Goal: Information Seeking & Learning: Learn about a topic

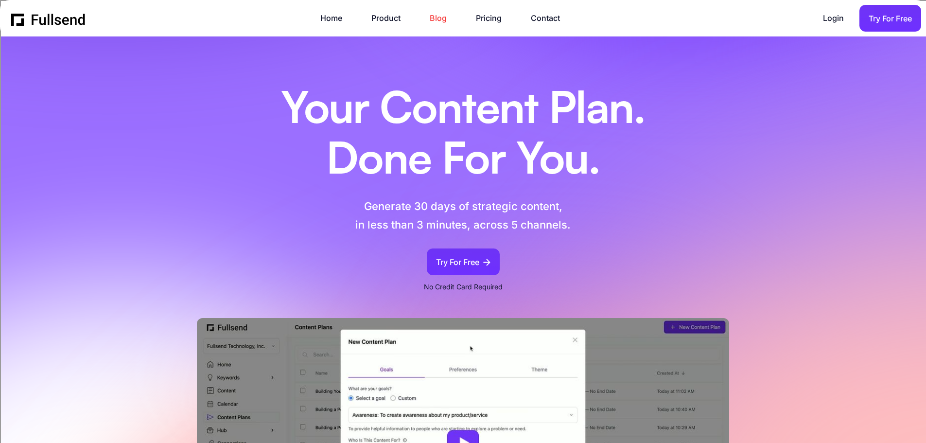
click at [440, 18] on link "Blog" at bounding box center [443, 18] width 27 height 13
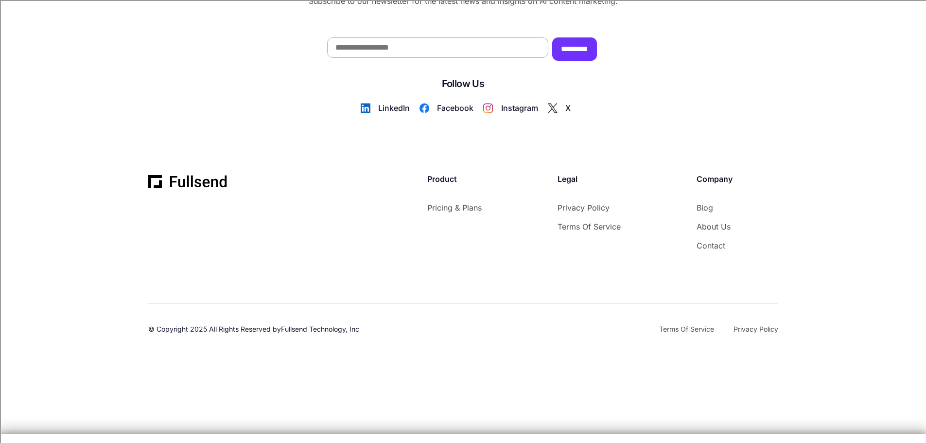
scroll to position [1482, 0]
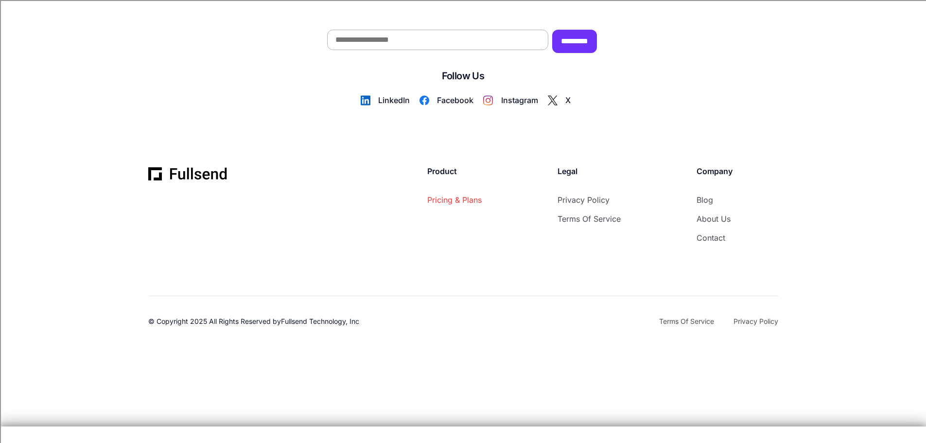
click at [468, 207] on link "Pricing & Plans" at bounding box center [454, 199] width 54 height 13
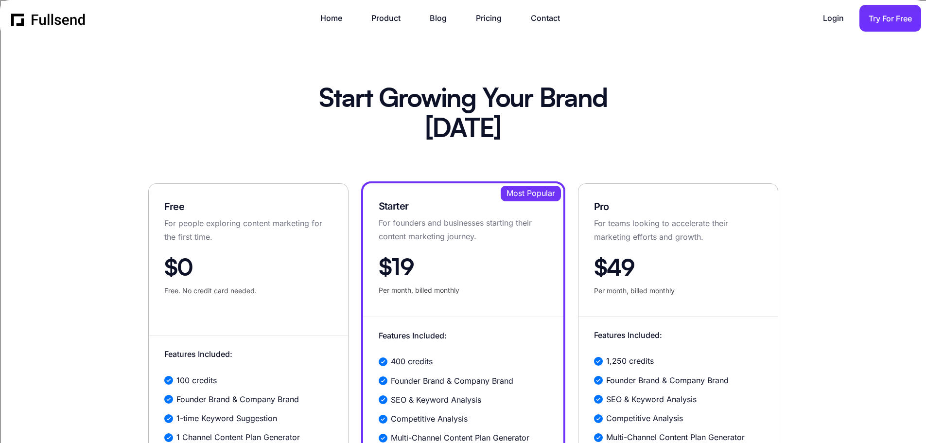
click at [329, 10] on div "Home Product Blog Pricing Contact Login Login Try For Free" at bounding box center [466, 18] width 910 height 27
click at [332, 19] on link "Home" at bounding box center [336, 18] width 32 height 13
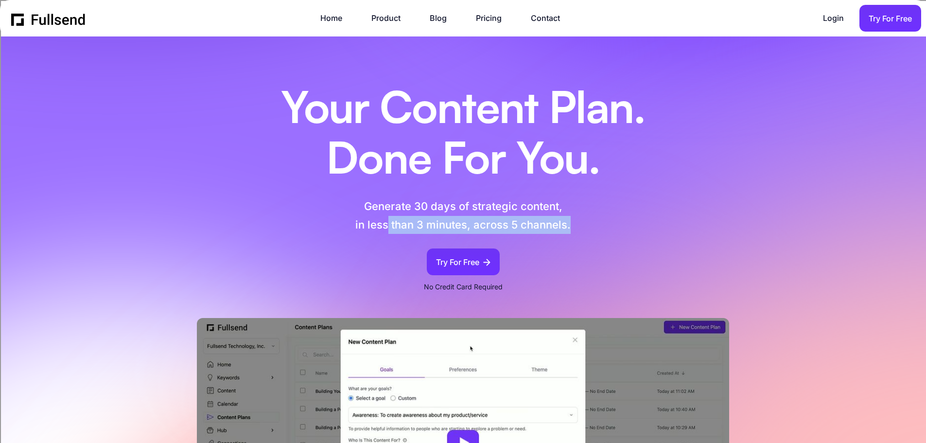
drag, startPoint x: 388, startPoint y: 218, endPoint x: 591, endPoint y: 222, distance: 202.7
click at [591, 222] on p "Generate 30 days of strategic content, in less than 3 minutes, across 5 channel…" at bounding box center [462, 215] width 317 height 36
click at [593, 222] on p "Generate 30 days of strategic content, in less than 3 minutes, across 5 channel…" at bounding box center [462, 215] width 317 height 36
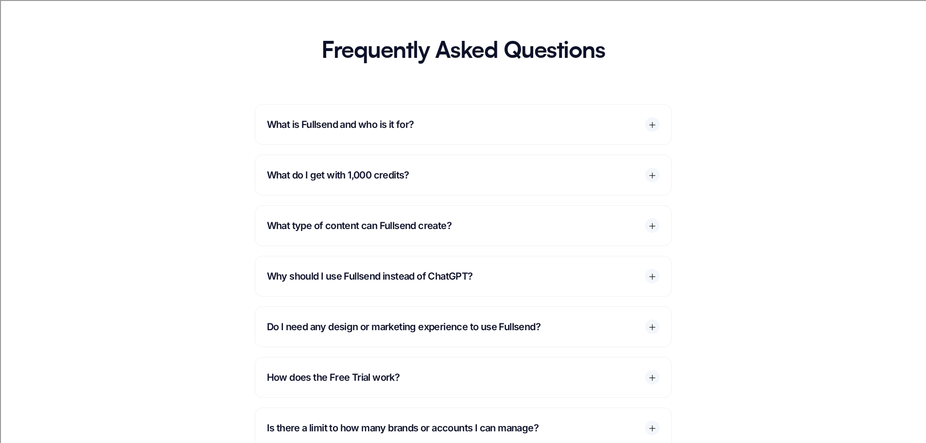
scroll to position [4569, 0]
click at [655, 125] on icon at bounding box center [652, 124] width 9 height 9
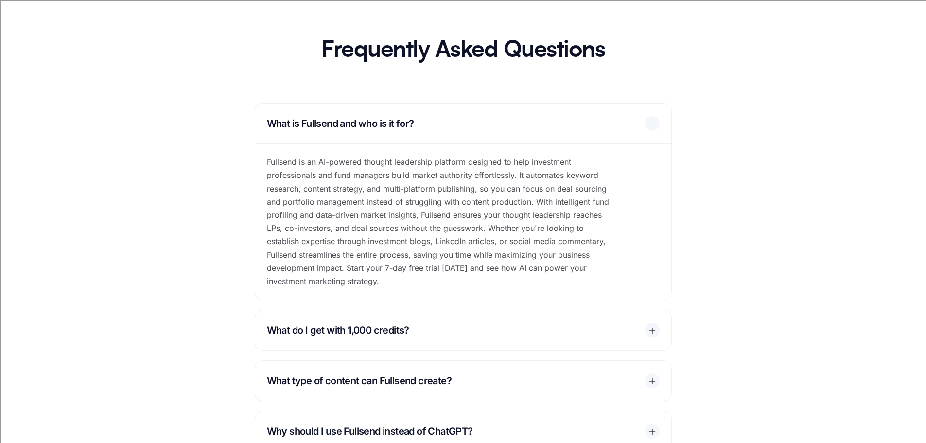
click at [660, 124] on div "What is Fullsend and who is it for?" at bounding box center [463, 124] width 416 height 40
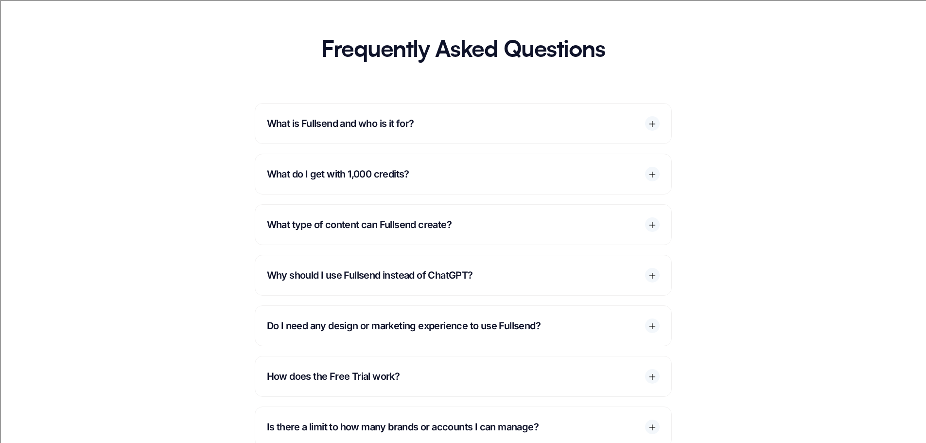
click at [542, 278] on div "Why should I use Fullsend instead of ChatGPT?" at bounding box center [463, 275] width 416 height 40
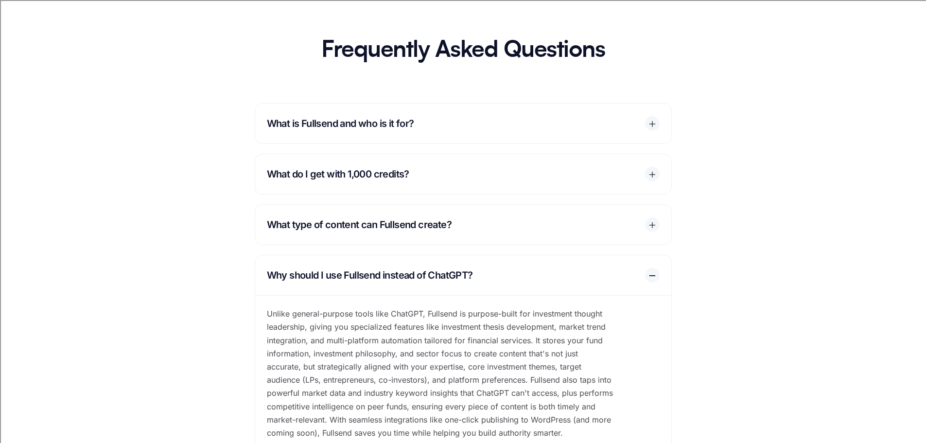
click at [653, 267] on div "Why should I use Fullsend instead of ChatGPT?" at bounding box center [463, 275] width 416 height 40
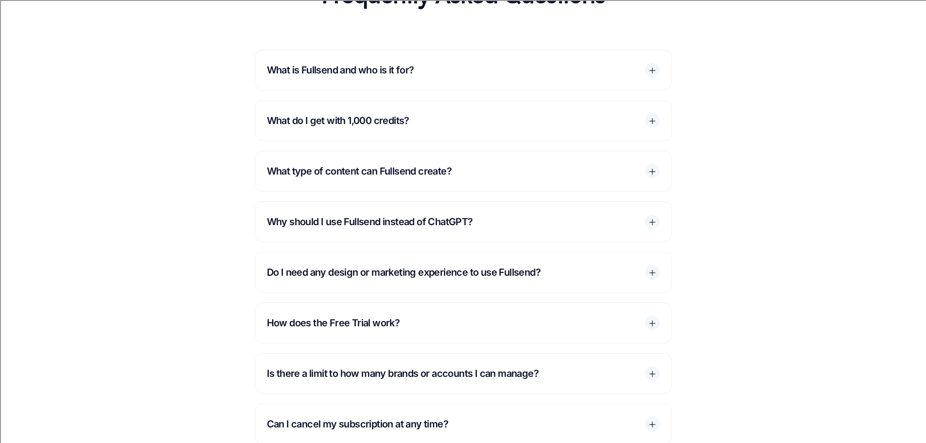
scroll to position [4715, 0]
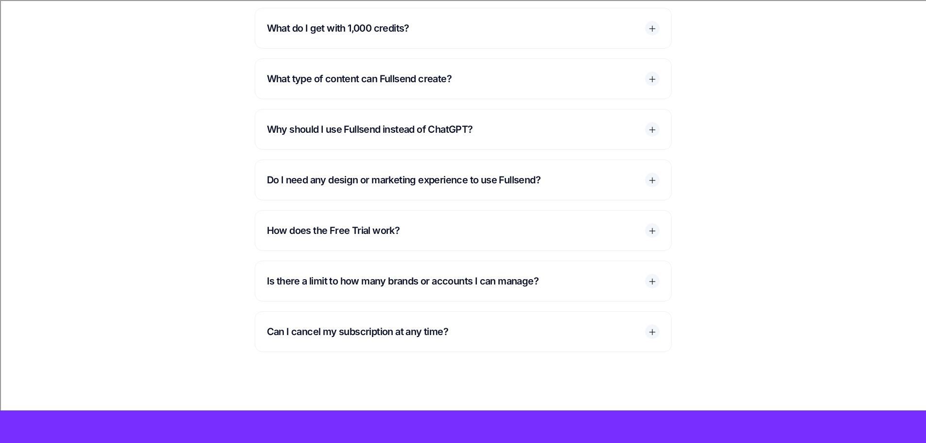
click at [581, 220] on div "How does the Free Trial work?" at bounding box center [463, 230] width 416 height 40
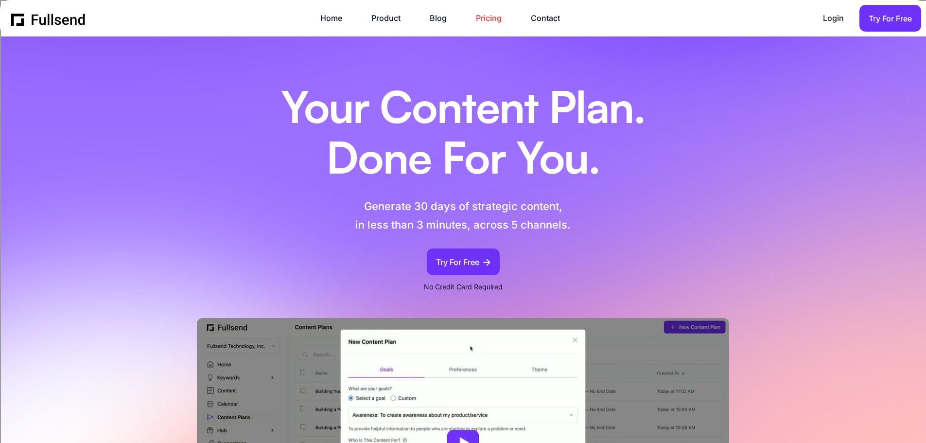
click at [497, 18] on link "Pricing" at bounding box center [493, 18] width 35 height 13
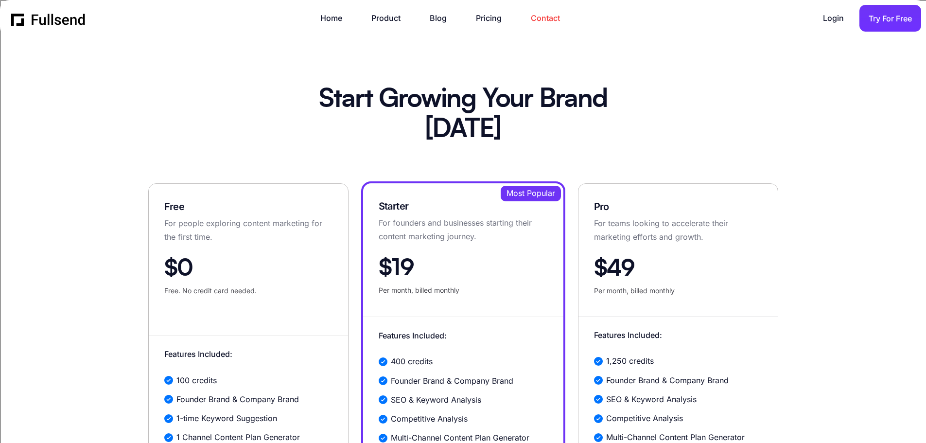
click at [549, 15] on link "Contact" at bounding box center [550, 18] width 39 height 13
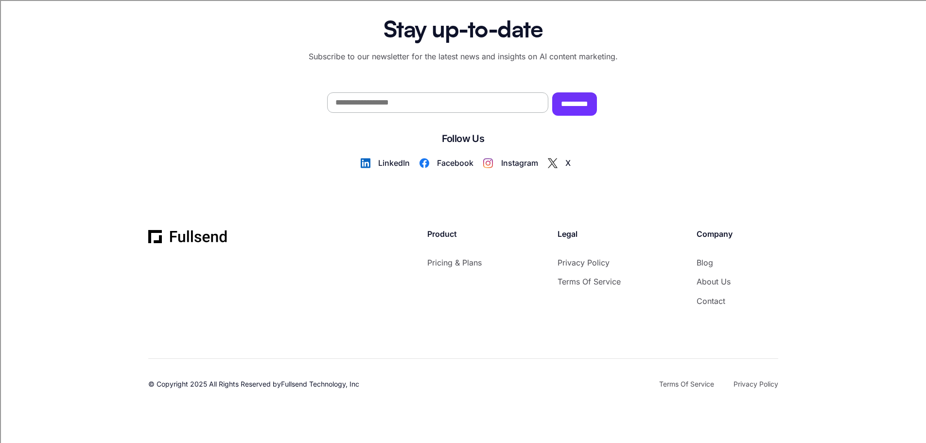
scroll to position [1118, 0]
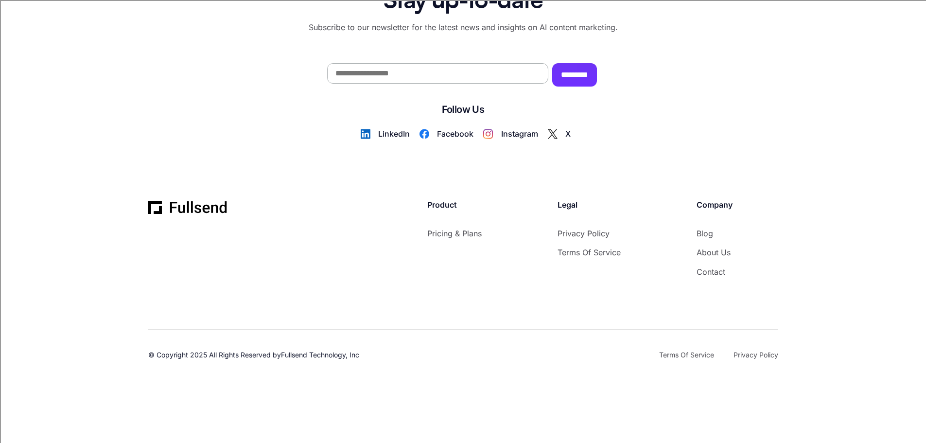
click at [508, 133] on div "Instagram" at bounding box center [524, 133] width 47 height 13
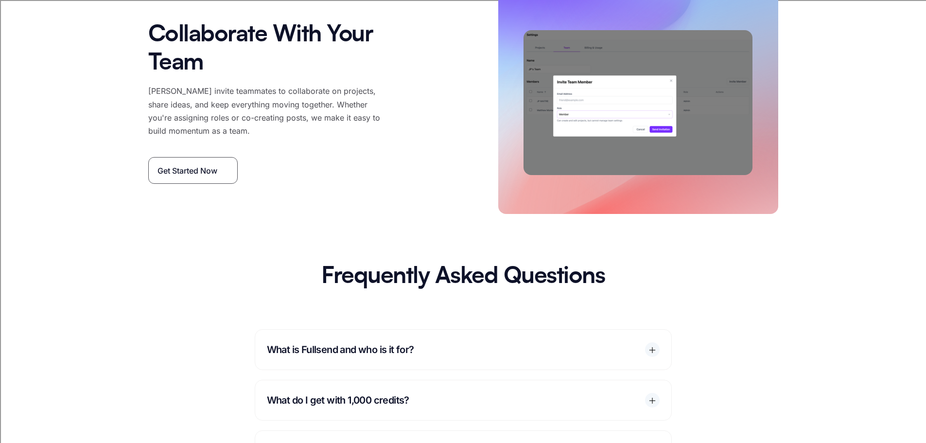
scroll to position [4715, 0]
